Goal: Task Accomplishment & Management: Complete application form

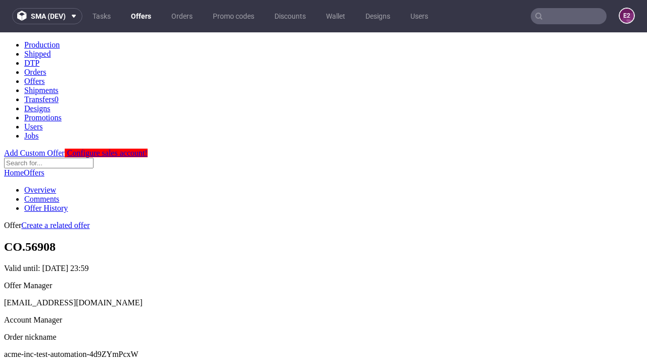
scroll to position [100, 0]
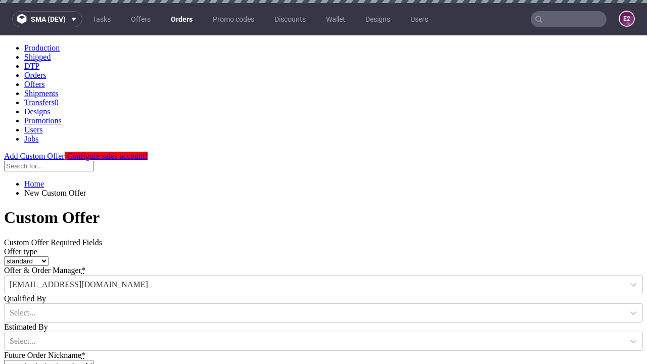
type input "acme-inc-test-automation-4d9ZYmPcxW"
type input "[DATE]"
type input "[EMAIL_ADDRESS][DOMAIN_NAME]"
select select "gb"
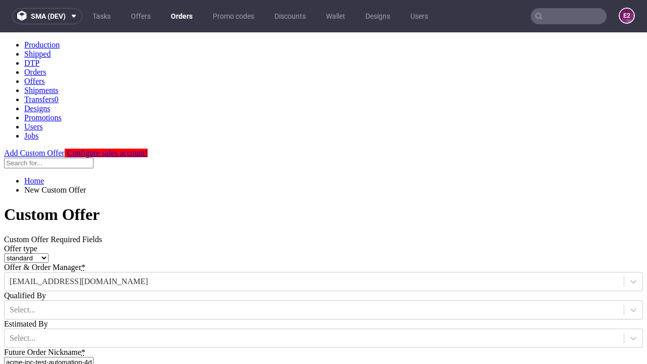
scroll to position [6, 0]
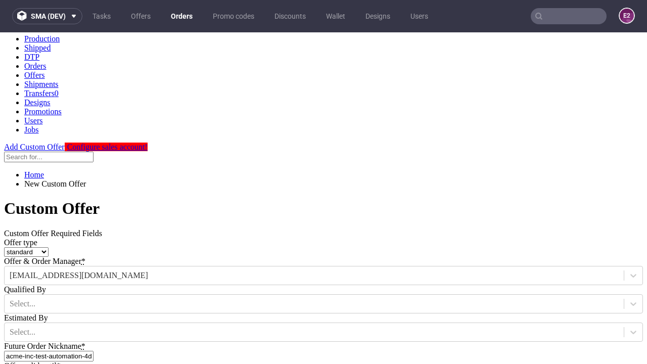
type input "[EMAIL_ADDRESS][DOMAIN_NAME]"
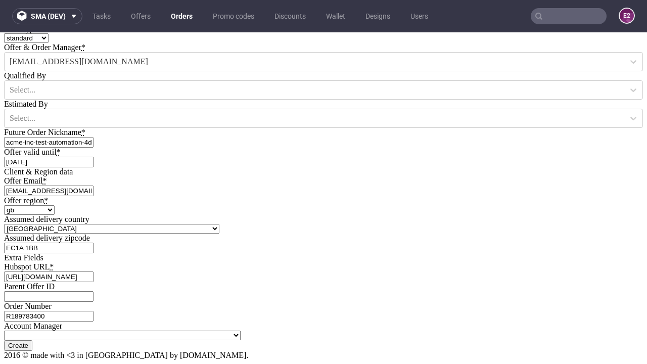
type input "[URL][DOMAIN_NAME]"
click at [32, 340] on input "Create" at bounding box center [18, 345] width 28 height 11
type input "Please wait..."
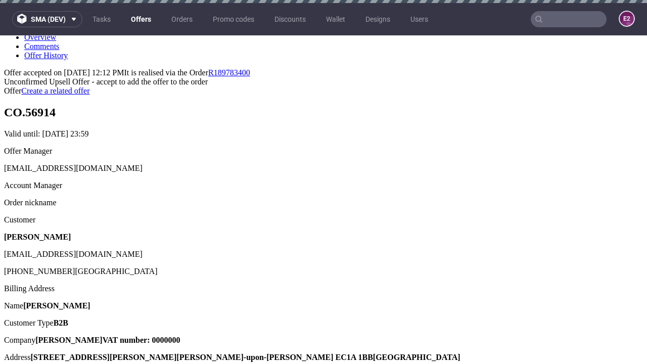
scroll to position [3, 0]
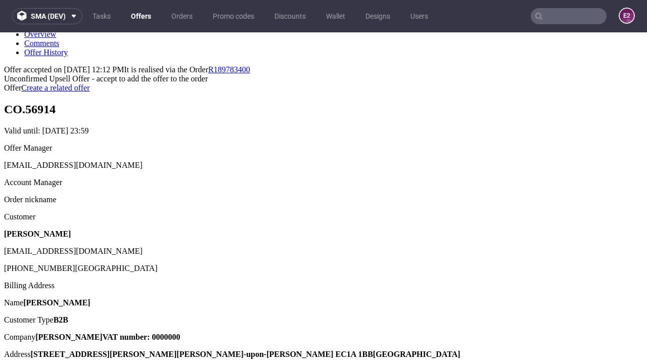
type input "In progress..."
